Goal: Information Seeking & Learning: Understand process/instructions

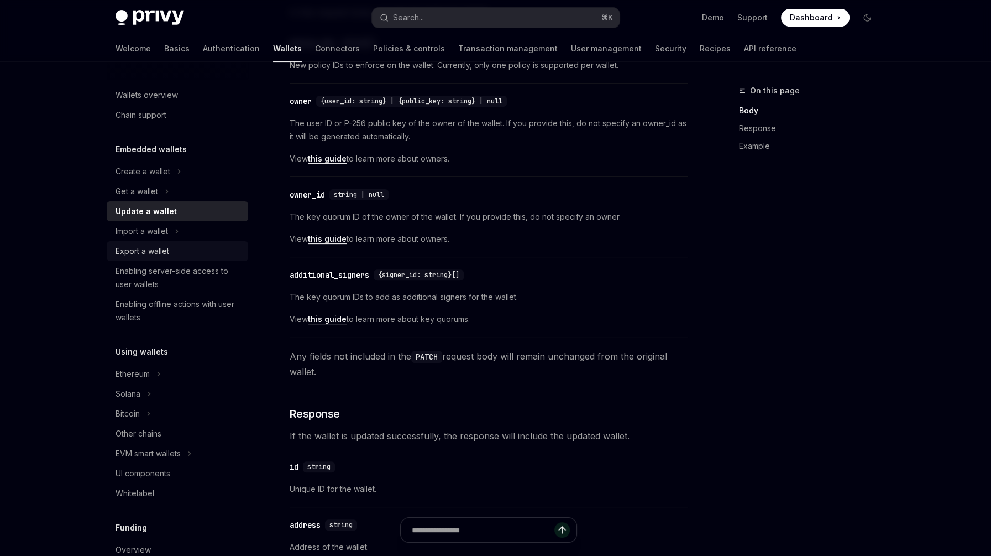
scroll to position [365, 0]
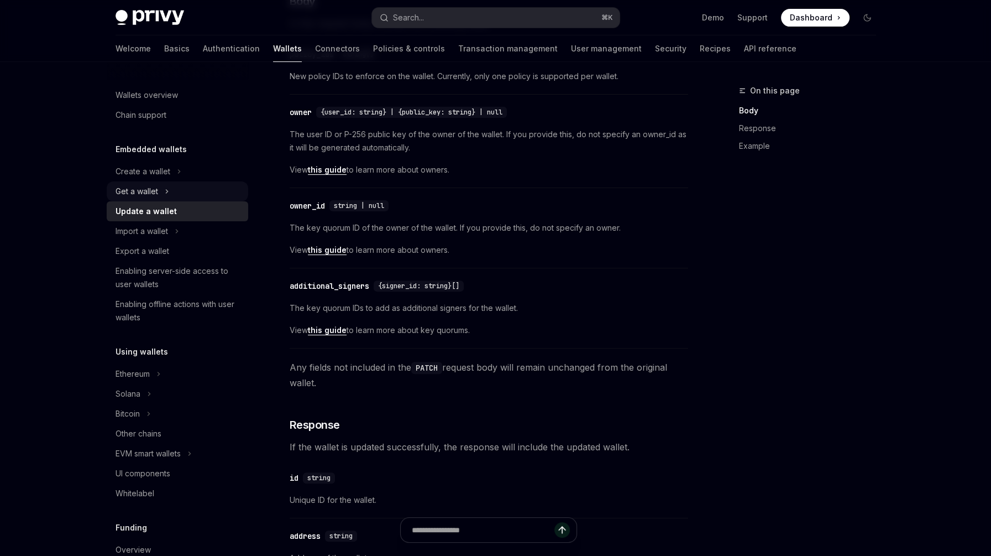
click at [144, 189] on div "Get a wallet" at bounding box center [137, 191] width 43 height 13
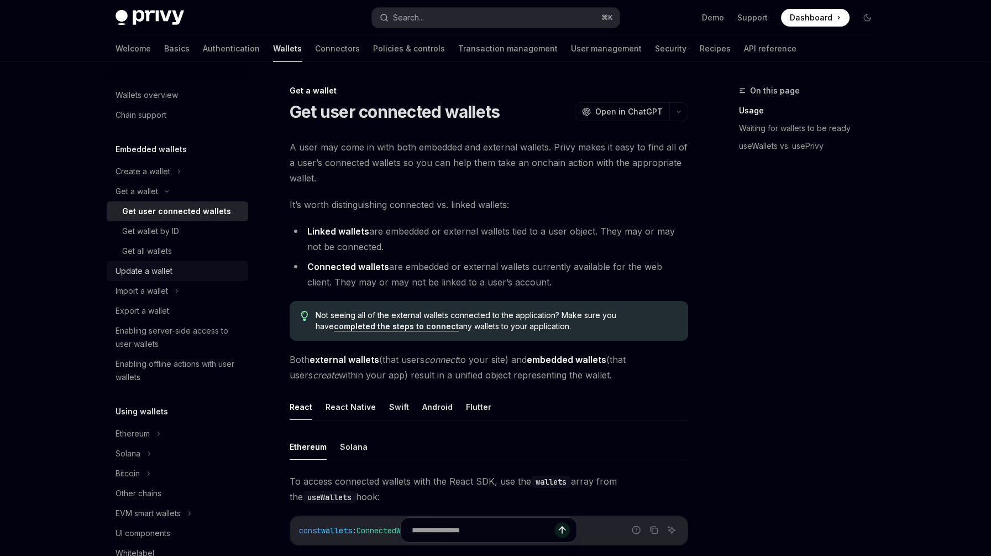
click at [146, 269] on div "Update a wallet" at bounding box center [144, 270] width 57 height 13
type textarea "*"
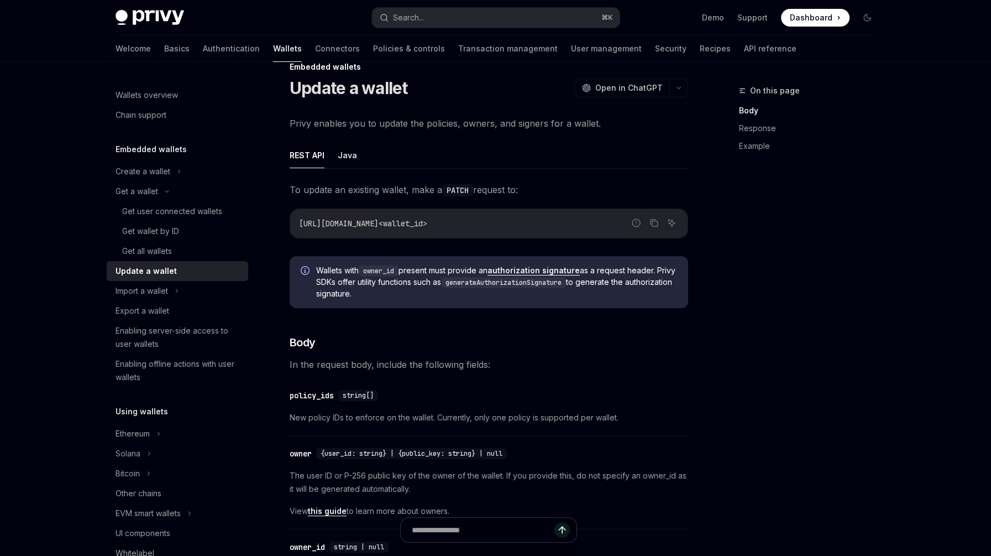
scroll to position [24, 0]
click at [810, 316] on div "On this page Body Response Example" at bounding box center [801, 320] width 168 height 472
click at [788, 265] on div "On this page Body Response Example" at bounding box center [801, 320] width 168 height 472
click at [500, 184] on span "To update an existing wallet, make a PATCH request to:" at bounding box center [489, 188] width 399 height 15
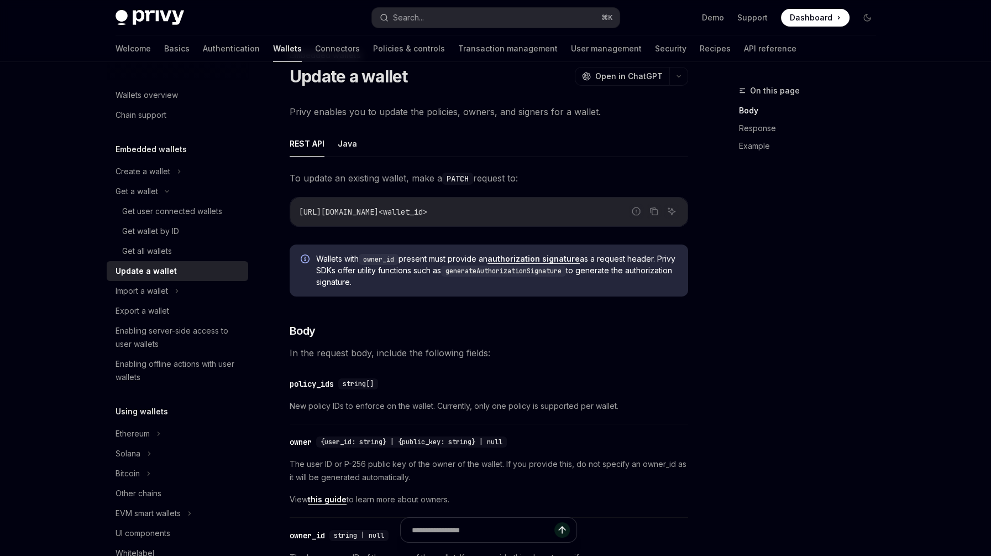
scroll to position [37, 0]
drag, startPoint x: 598, startPoint y: 256, endPoint x: 626, endPoint y: 255, distance: 28.2
click at [626, 255] on span "Wallets with owner_id present must provide an authorization signature as a requ…" at bounding box center [496, 269] width 361 height 34
click at [374, 271] on span "Wallets with owner_id present must provide an authorization signature as a requ…" at bounding box center [496, 269] width 361 height 34
drag, startPoint x: 344, startPoint y: 270, endPoint x: 400, endPoint y: 268, distance: 55.3
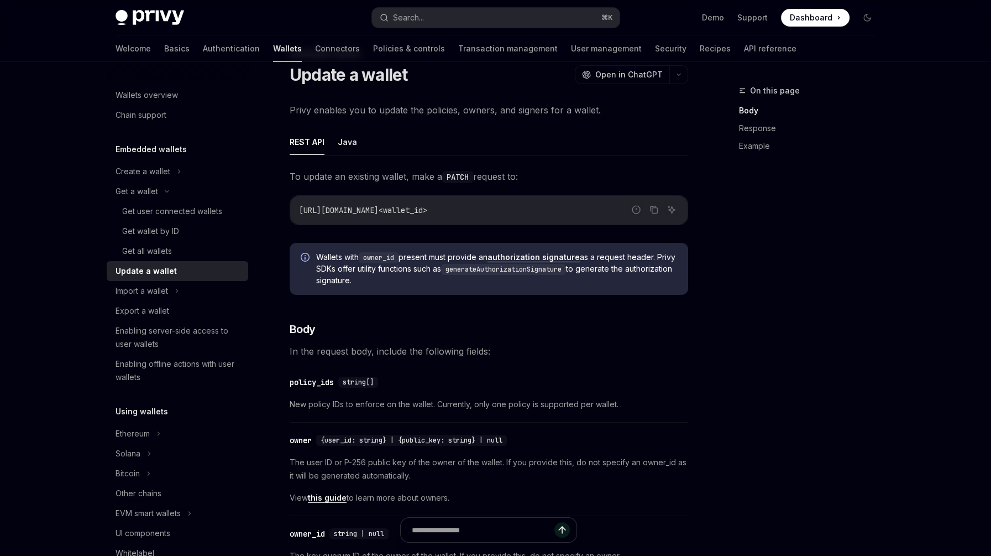
click at [400, 268] on span "Wallets with owner_id present must provide an authorization signature as a requ…" at bounding box center [496, 269] width 361 height 34
click at [404, 269] on span "Wallets with owner_id present must provide an authorization signature as a requ…" at bounding box center [496, 269] width 361 height 34
click at [501, 271] on code "generateAuthorizationSignature" at bounding box center [503, 269] width 125 height 11
click at [541, 270] on code "generateAuthorizationSignature" at bounding box center [503, 269] width 125 height 11
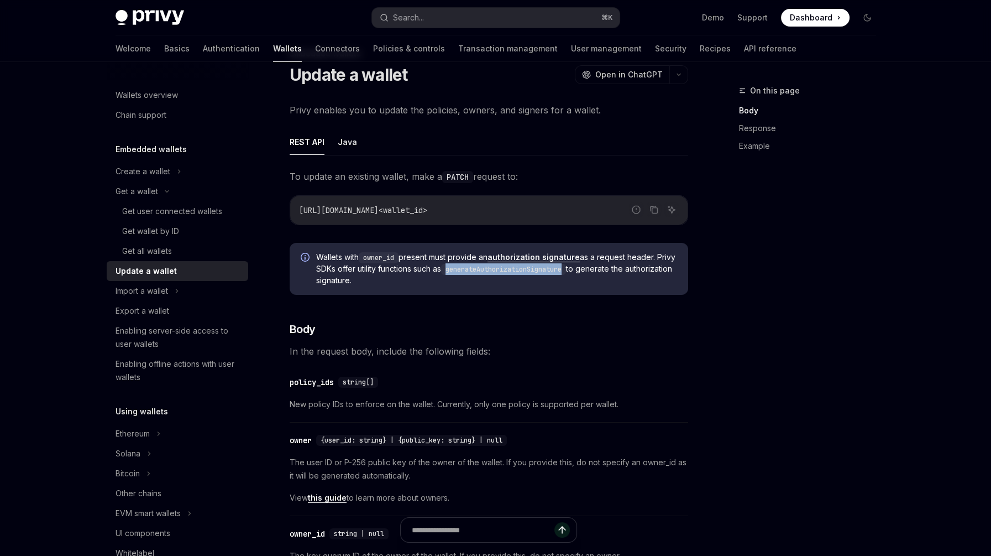
click at [541, 270] on code "generateAuthorizationSignature" at bounding box center [503, 269] width 125 height 11
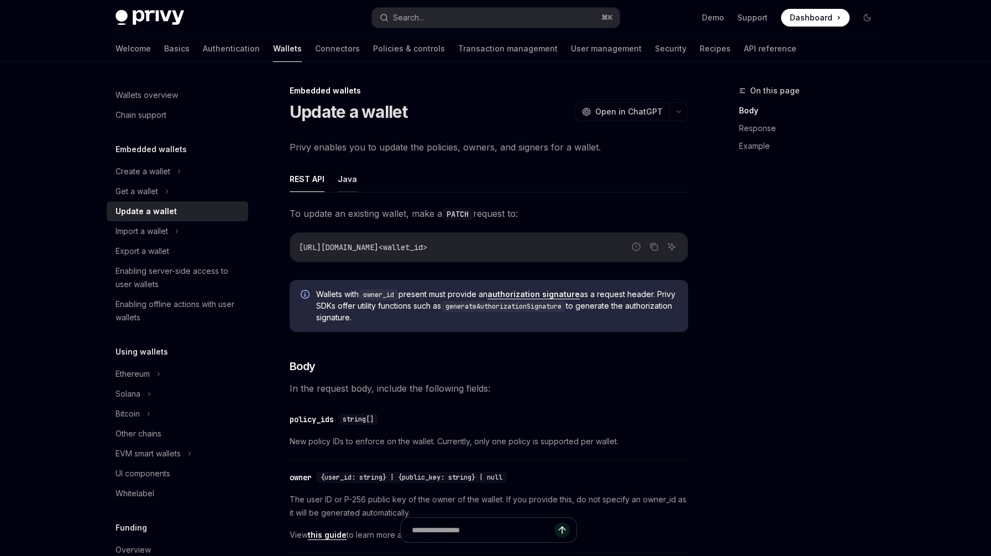
click at [353, 183] on button "Java" at bounding box center [347, 179] width 19 height 26
type textarea "*"
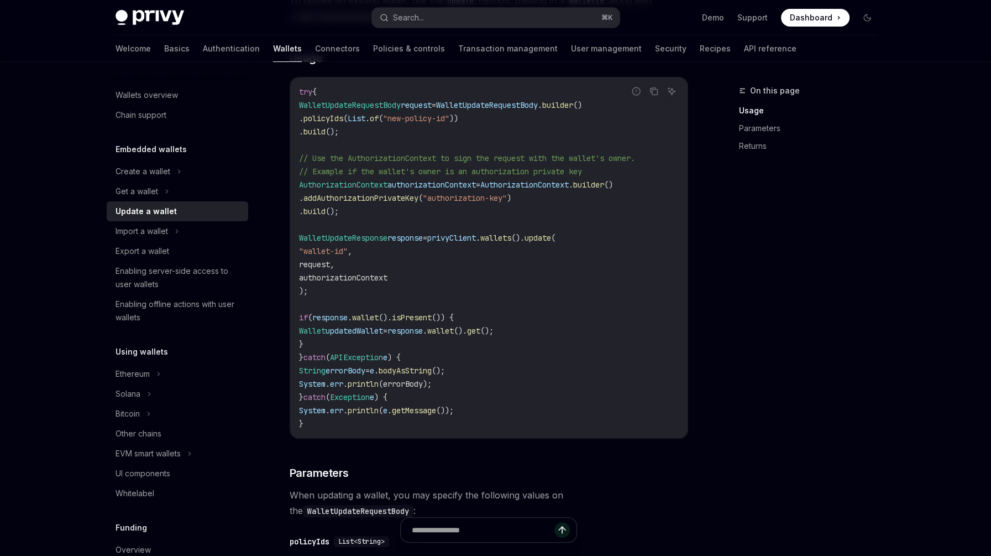
scroll to position [216, 0]
click at [511, 233] on span "wallets" at bounding box center [495, 235] width 31 height 10
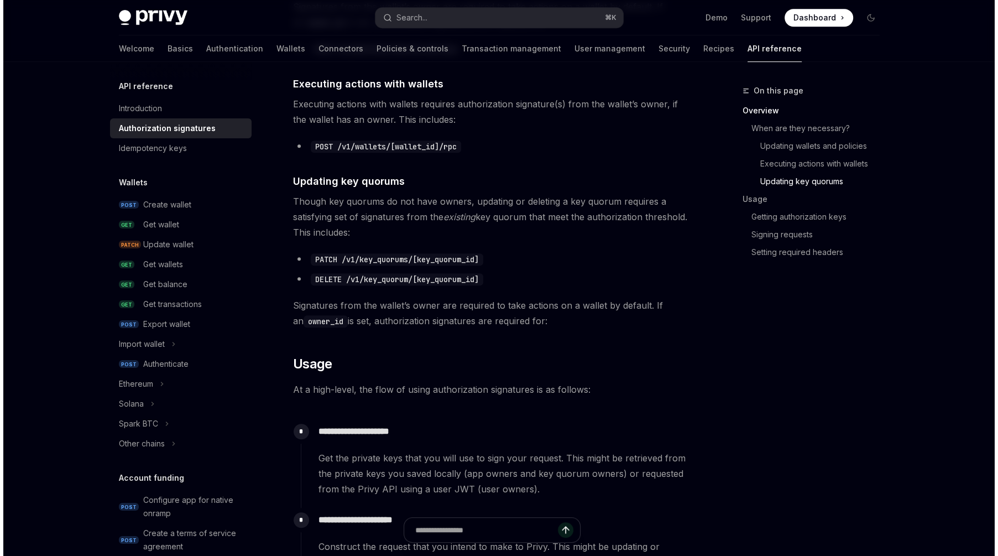
scroll to position [699, 0]
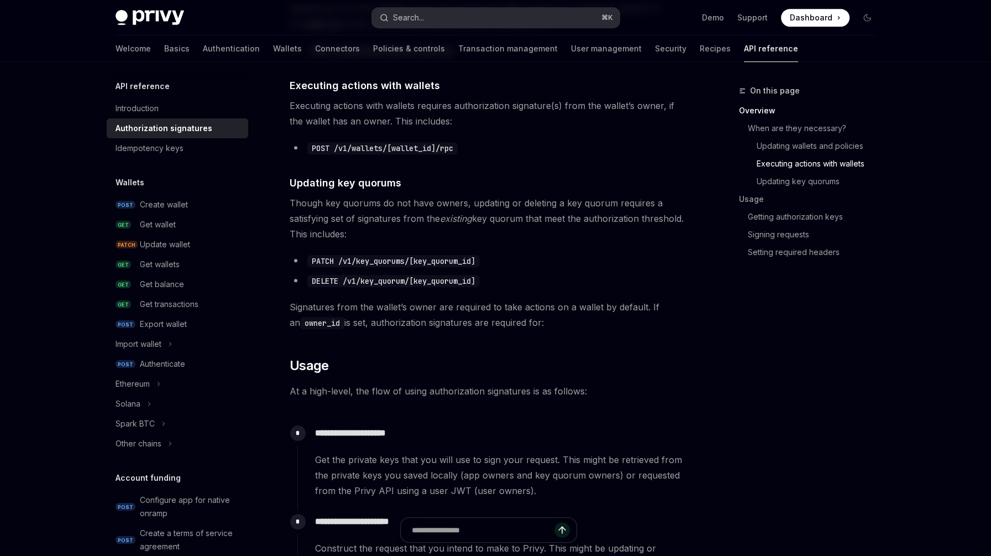
click at [498, 18] on button "Search... ⌘ K" at bounding box center [496, 18] width 248 height 20
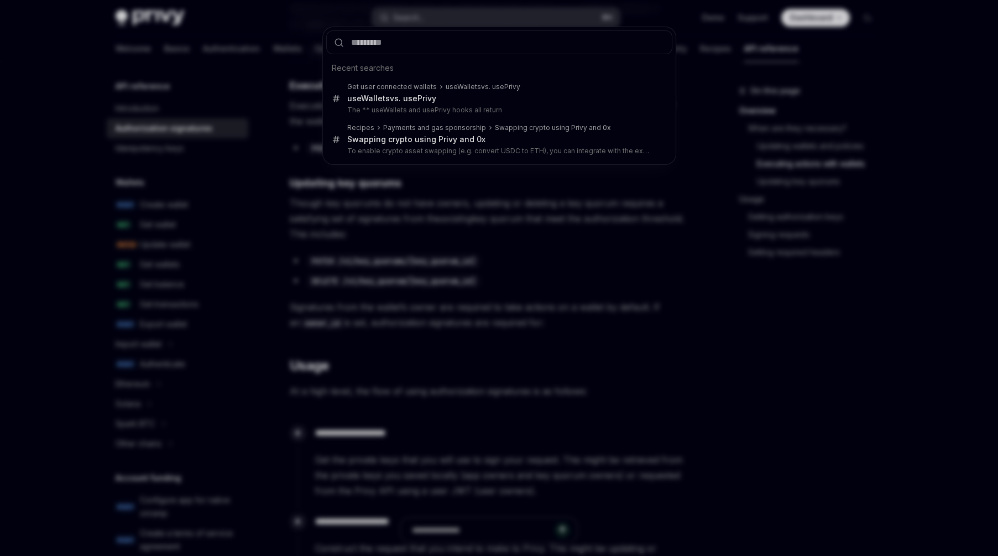
type input "**********"
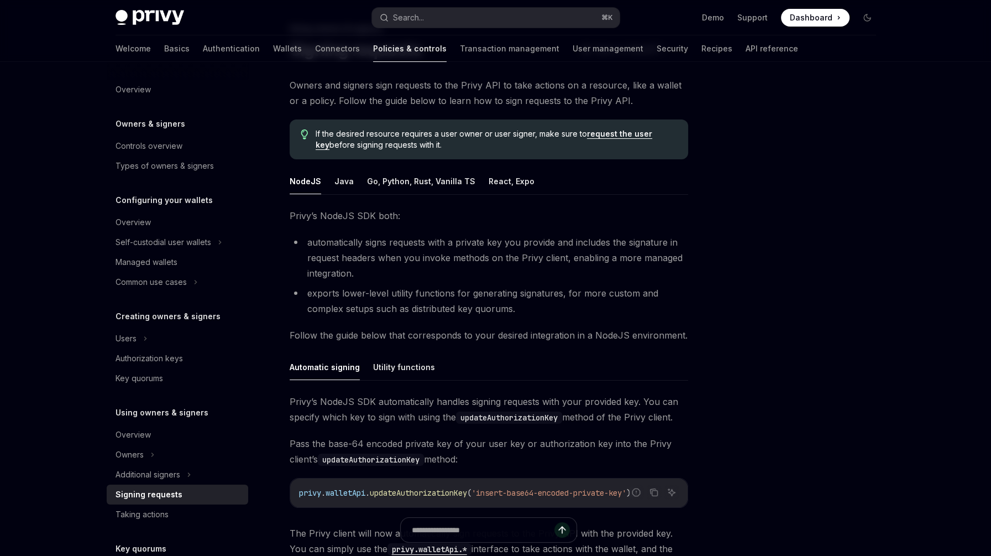
scroll to position [239, 0]
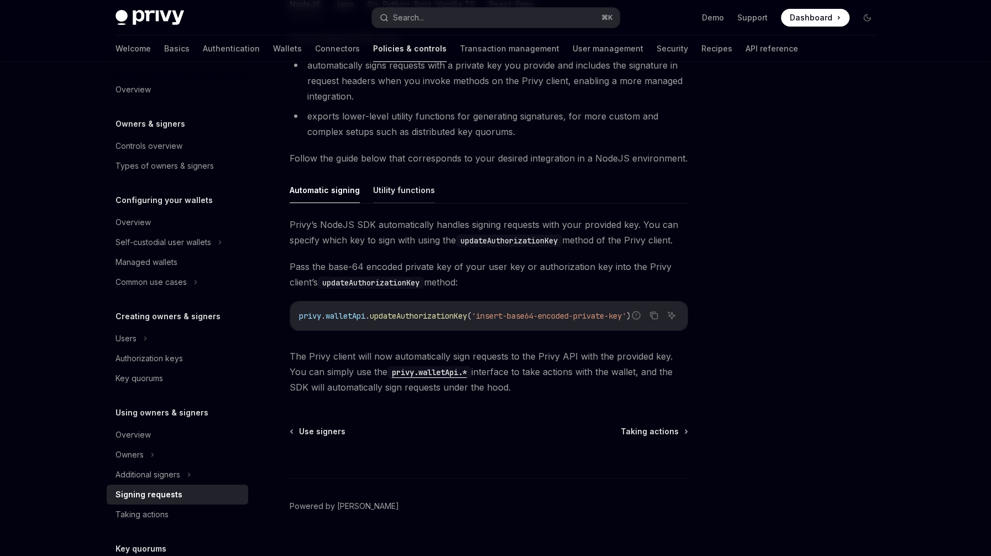
click at [409, 189] on button "Utility functions" at bounding box center [404, 190] width 62 height 26
type textarea "*"
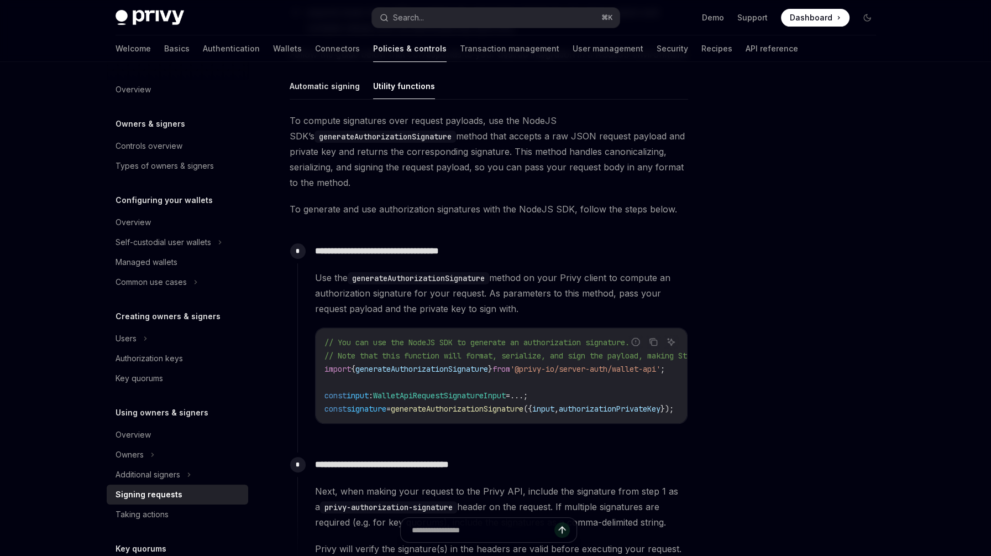
scroll to position [355, 0]
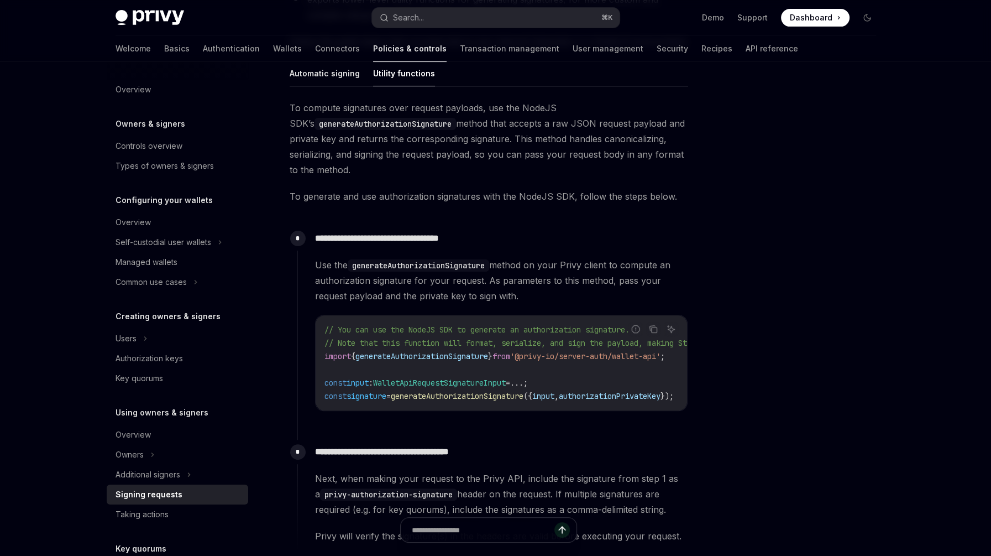
drag, startPoint x: 485, startPoint y: 407, endPoint x: 505, endPoint y: 408, distance: 19.9
click at [505, 408] on div "// You can use the NodeJS SDK to generate an authorization signature. // Note t…" at bounding box center [501, 362] width 371 height 95
click at [717, 347] on div at bounding box center [801, 320] width 168 height 472
drag, startPoint x: 589, startPoint y: 416, endPoint x: 617, endPoint y: 416, distance: 27.6
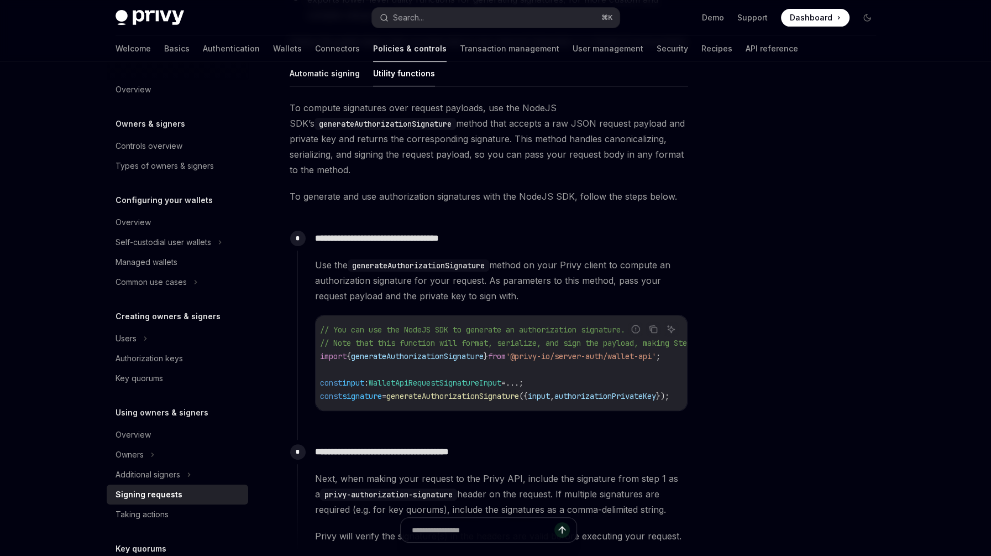
click at [617, 416] on div "**********" at bounding box center [492, 327] width 391 height 202
click at [554, 396] on span "input" at bounding box center [543, 396] width 22 height 10
click at [463, 384] on span "WalletApiRequestSignatureInput" at bounding box center [439, 383] width 133 height 10
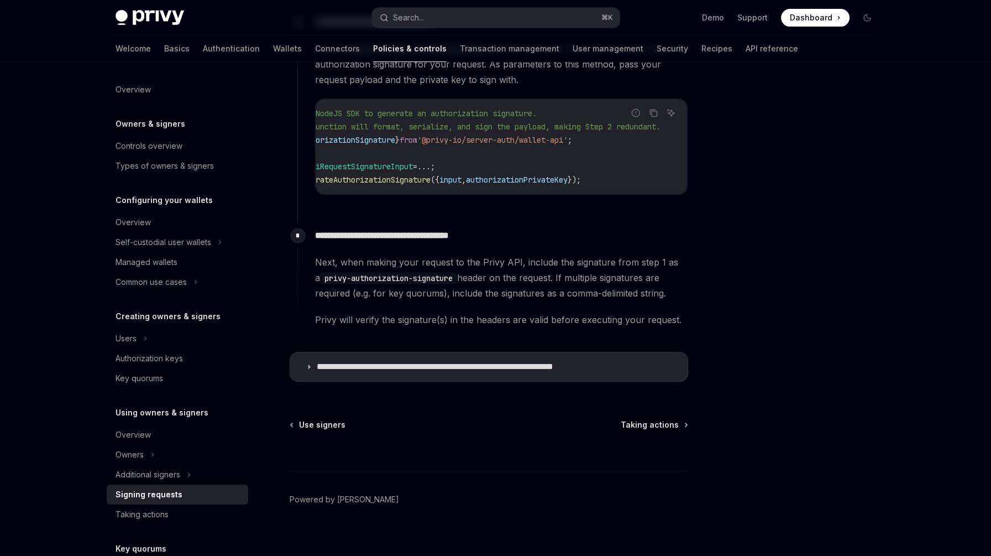
scroll to position [0, 60]
click at [570, 150] on code "// You can use the NodeJS SDK to generate an authorization signature. // Note t…" at bounding box center [493, 147] width 456 height 80
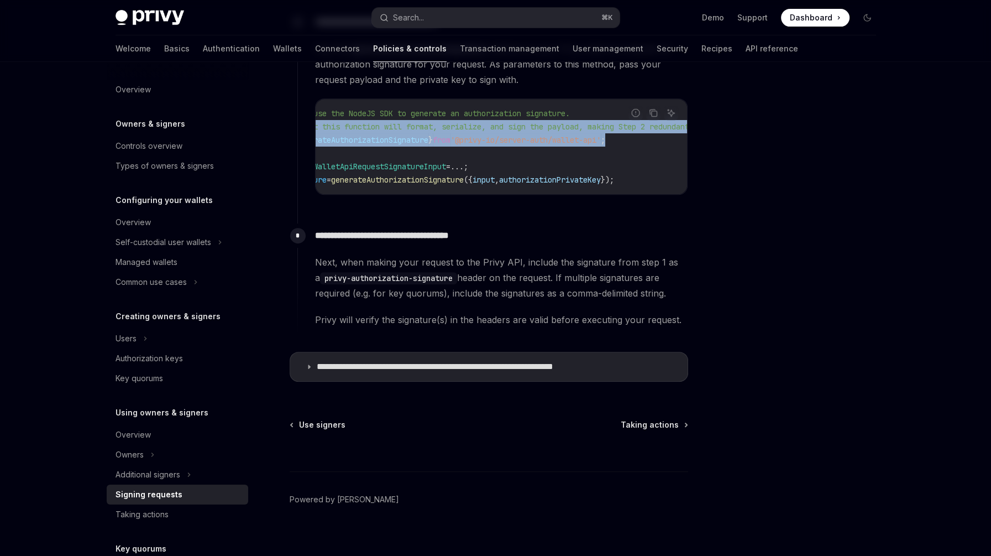
scroll to position [0, 0]
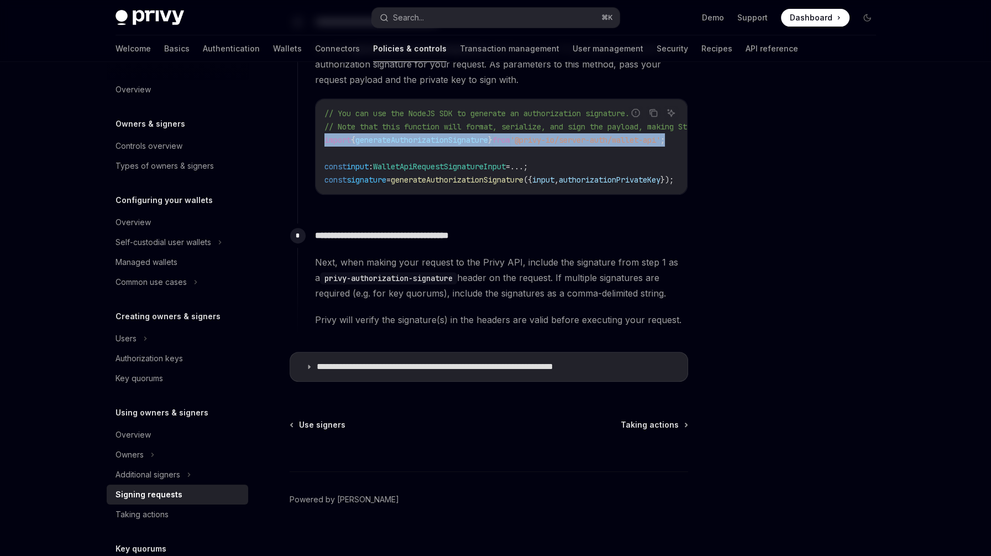
drag, startPoint x: 636, startPoint y: 138, endPoint x: 324, endPoint y: 135, distance: 311.2
click at [324, 135] on code "// You can use the NodeJS SDK to generate an authorization signature. // Note t…" at bounding box center [552, 147] width 456 height 80
copy span "import { generateAuthorizationSignature } from '@privy-io/server-auth/wallet-ap…"
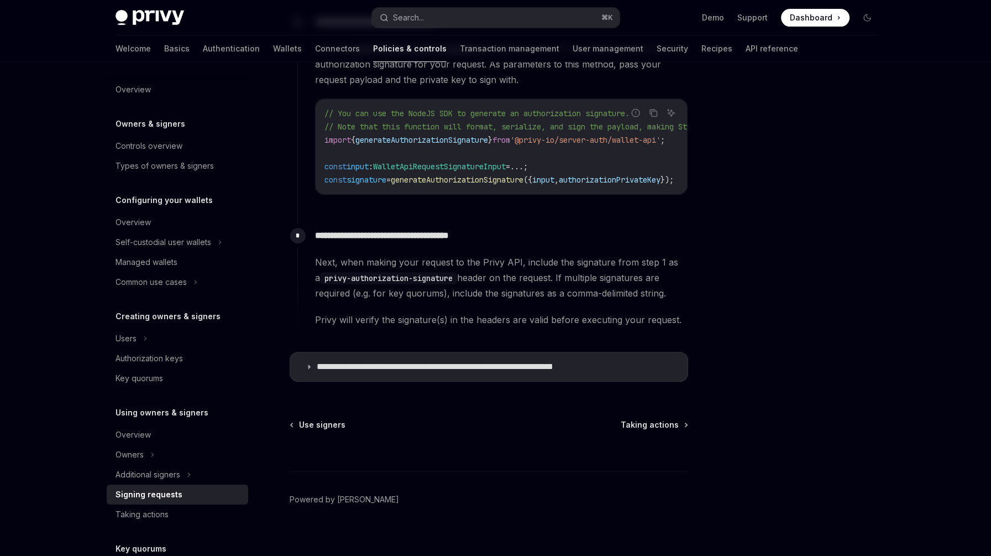
click at [856, 235] on div at bounding box center [801, 320] width 168 height 472
click at [810, 182] on div at bounding box center [801, 320] width 168 height 472
